Goal: Task Accomplishment & Management: Use online tool/utility

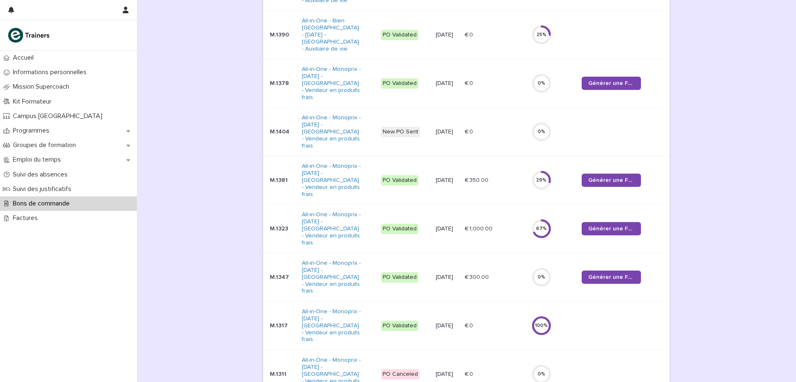
scroll to position [199, 0]
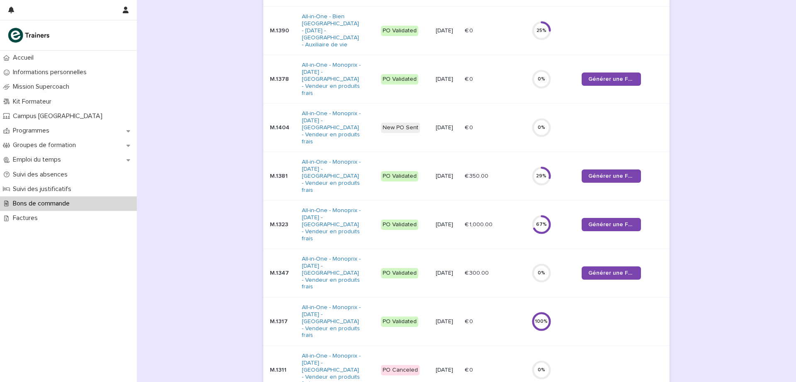
click at [657, 201] on td "Générer une Facture" at bounding box center [624, 225] width 91 height 49
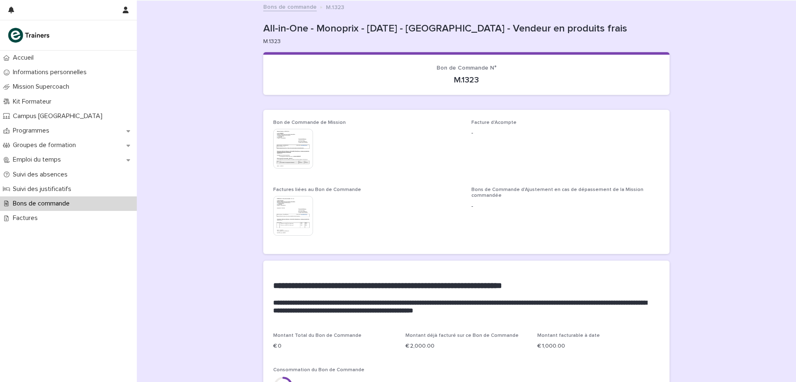
click at [285, 7] on link "Bons de commande" at bounding box center [290, 7] width 54 height 10
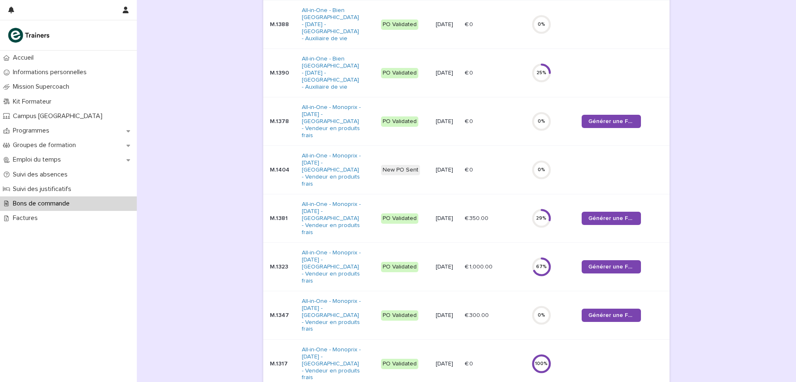
scroll to position [181, 0]
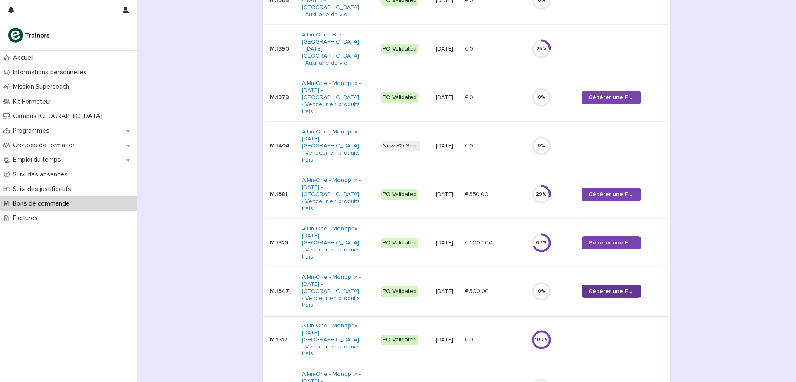
click at [614, 289] on span "Générer une Facture" at bounding box center [612, 292] width 46 height 6
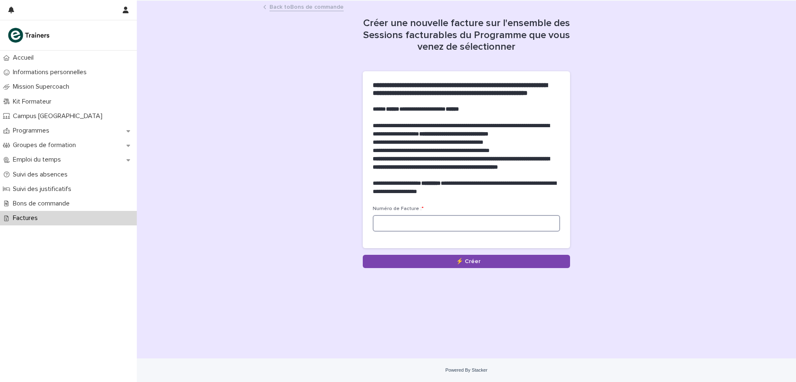
click at [396, 232] on input at bounding box center [466, 223] width 187 height 17
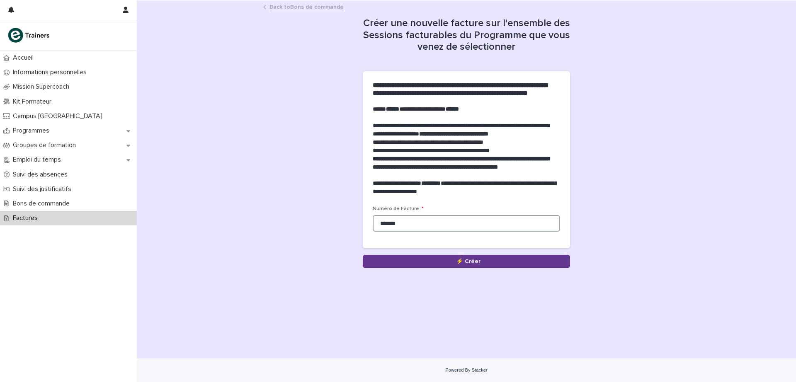
type input "*******"
click at [432, 268] on button "Save" at bounding box center [466, 261] width 207 height 13
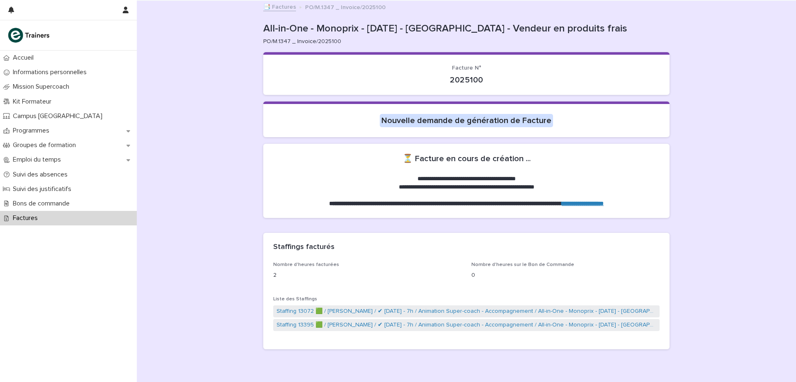
click at [182, 5] on div "📑 Factures PO/M.1347 _ Invoice/2025100" at bounding box center [466, 8] width 659 height 12
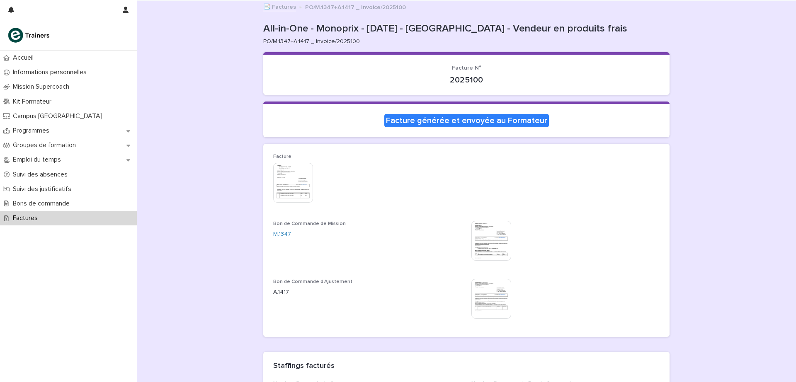
click at [294, 182] on img at bounding box center [293, 183] width 40 height 40
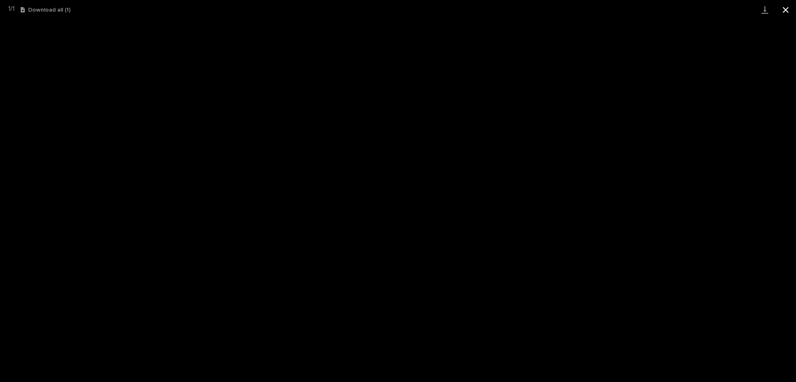
click at [788, 7] on button "Close gallery" at bounding box center [786, 9] width 21 height 19
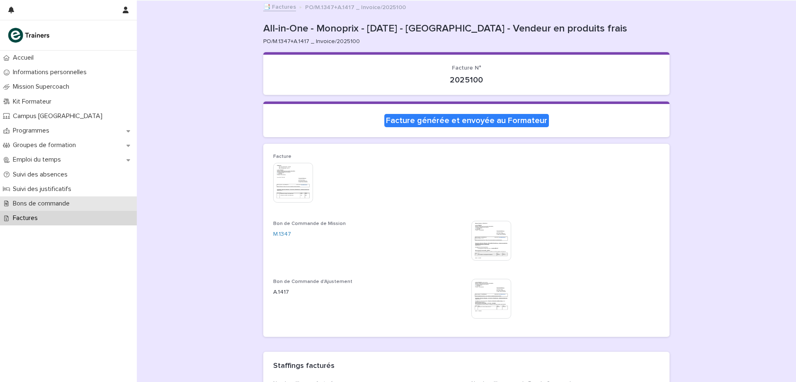
click at [67, 202] on p "Bons de commande" at bounding box center [43, 204] width 67 height 8
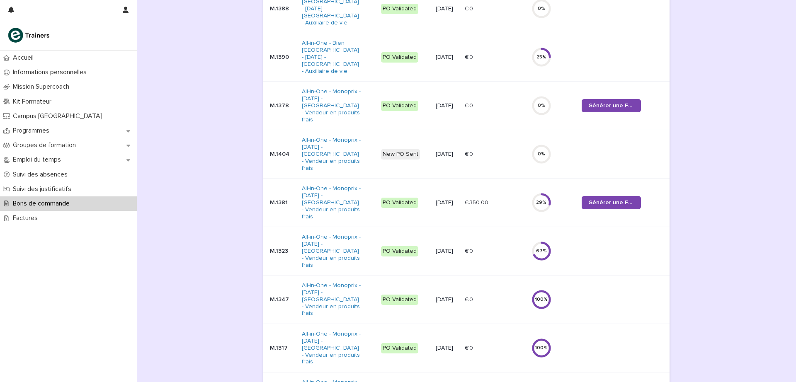
scroll to position [170, 0]
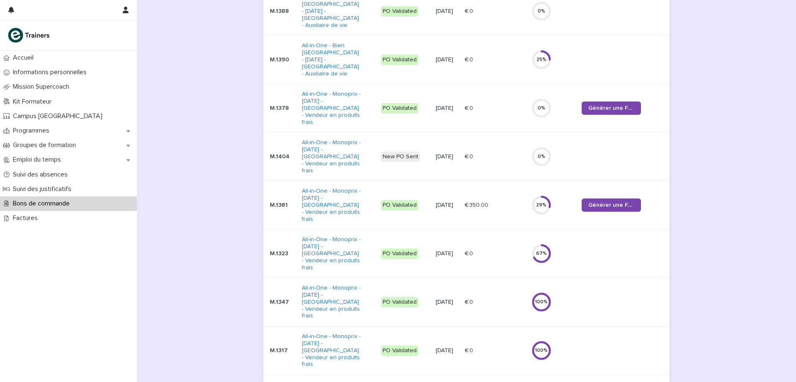
click at [272, 250] on p "M.1323" at bounding box center [282, 253] width 25 height 7
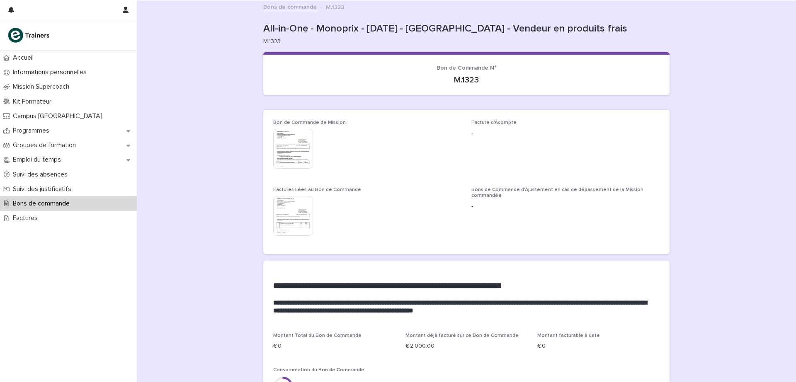
click at [280, 6] on link "Bons de commande" at bounding box center [290, 7] width 54 height 10
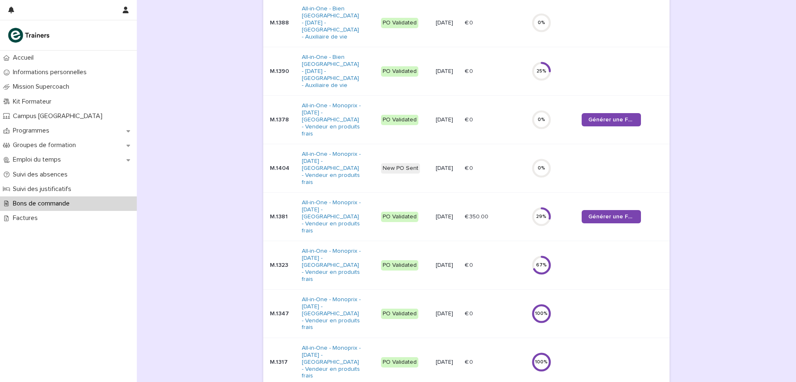
scroll to position [161, 0]
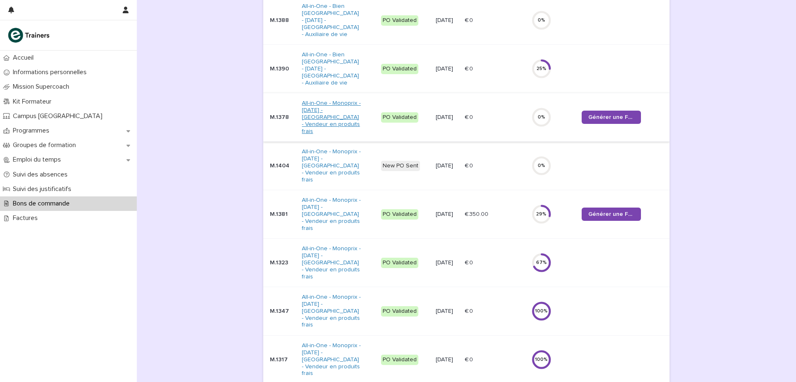
click at [330, 102] on link "All-in-One - Monoprix - [DATE] - [GEOGRAPHIC_DATA] - Vendeur en produits frais" at bounding box center [331, 117] width 59 height 35
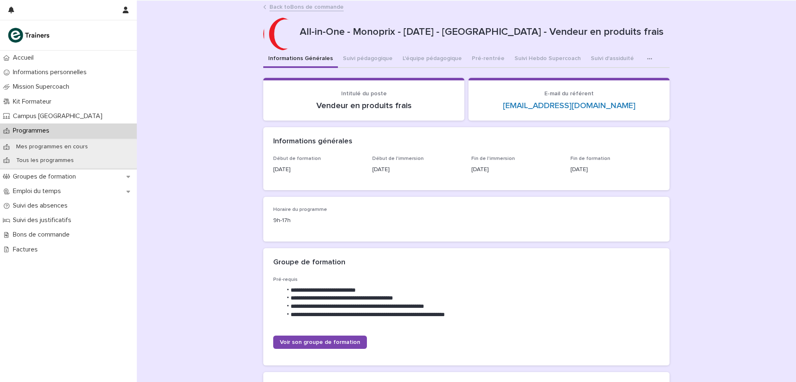
click at [315, 7] on link "Back to Bons de commande" at bounding box center [307, 7] width 74 height 10
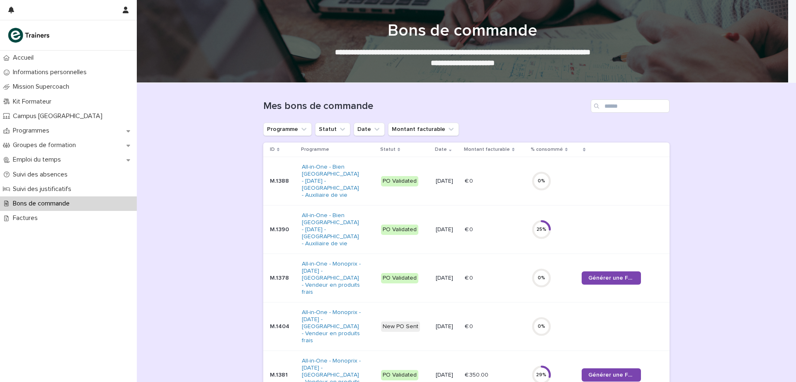
click at [277, 275] on p "M.1378" at bounding box center [282, 278] width 25 height 7
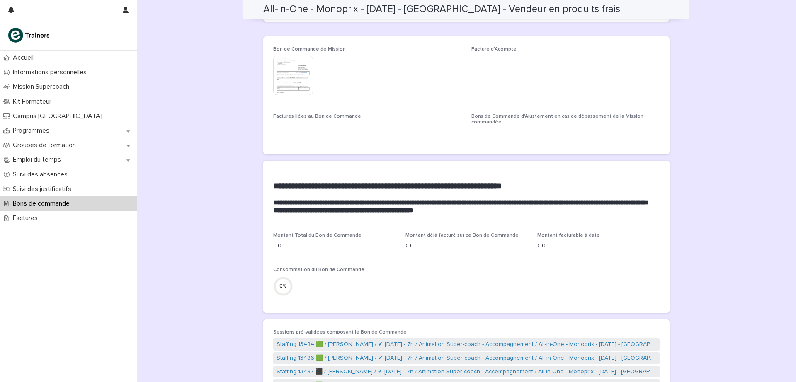
scroll to position [70, 0]
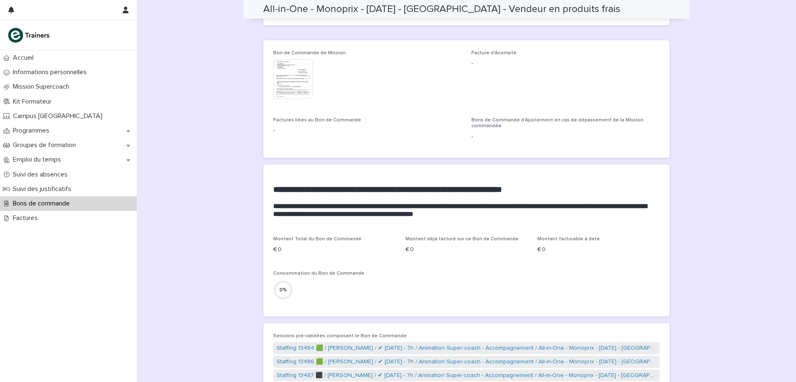
click at [280, 78] on img at bounding box center [293, 79] width 40 height 40
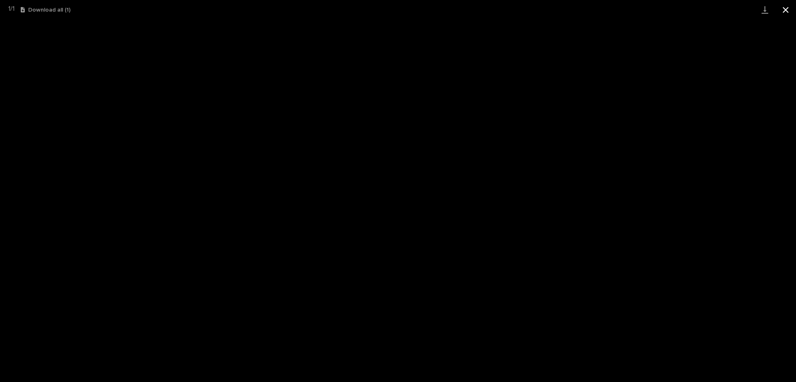
click at [784, 5] on button "Close gallery" at bounding box center [786, 9] width 21 height 19
